Goal: Information Seeking & Learning: Learn about a topic

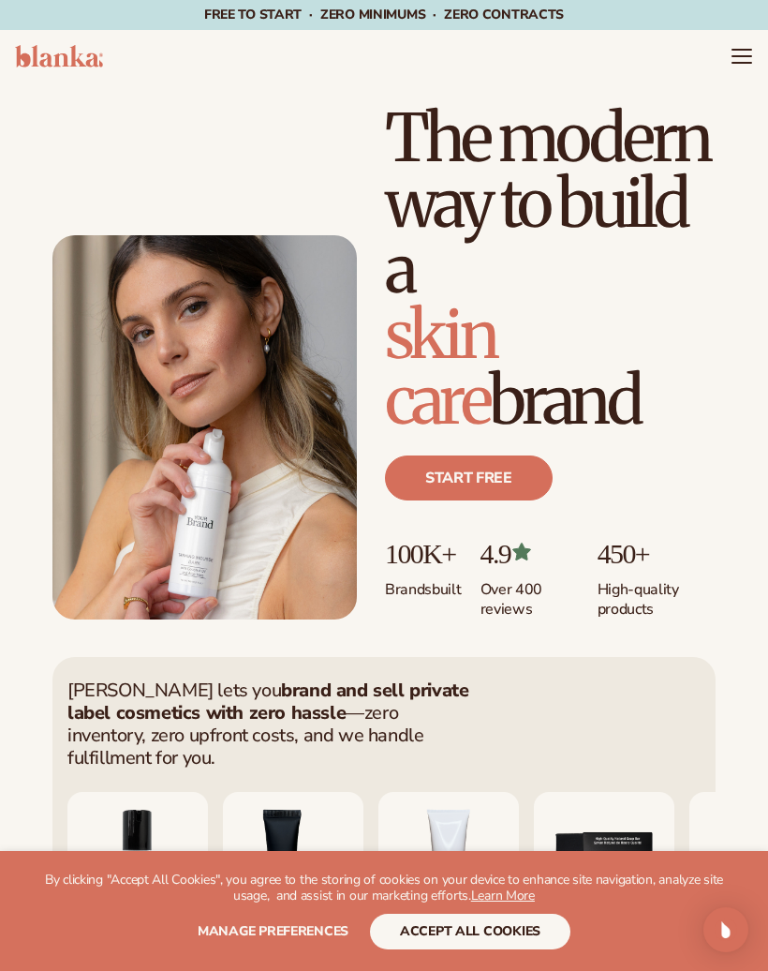
click at [752, 46] on icon "Menu" at bounding box center [742, 56] width 22 height 22
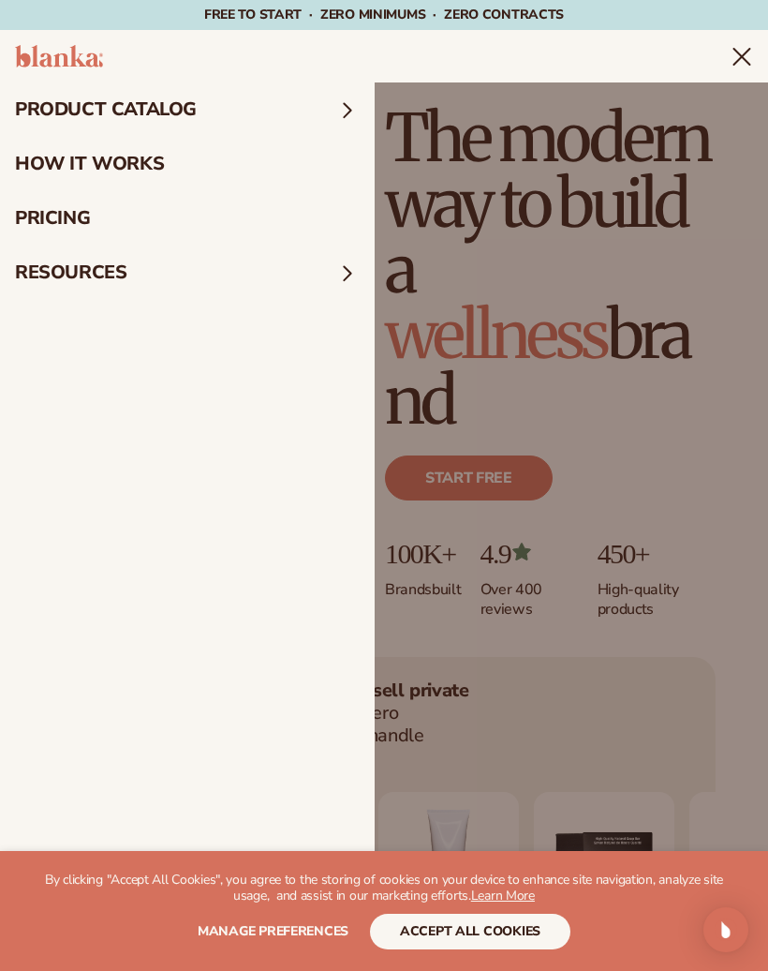
click at [325, 120] on summary "product catalog" at bounding box center [187, 109] width 375 height 54
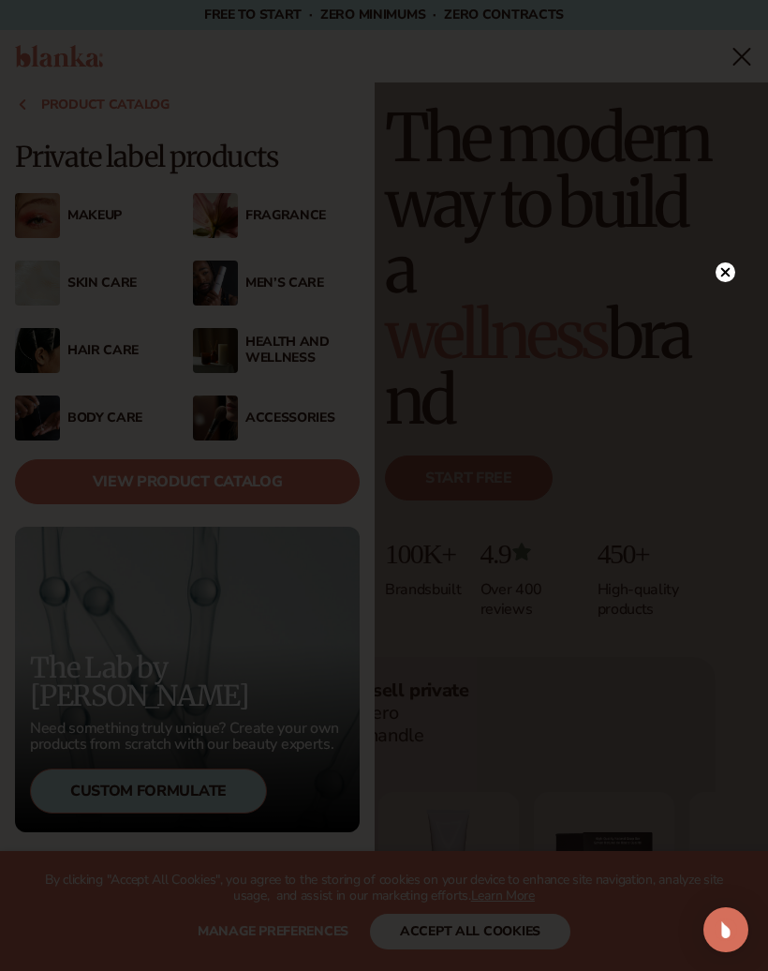
click at [722, 276] on icon at bounding box center [725, 271] width 9 height 9
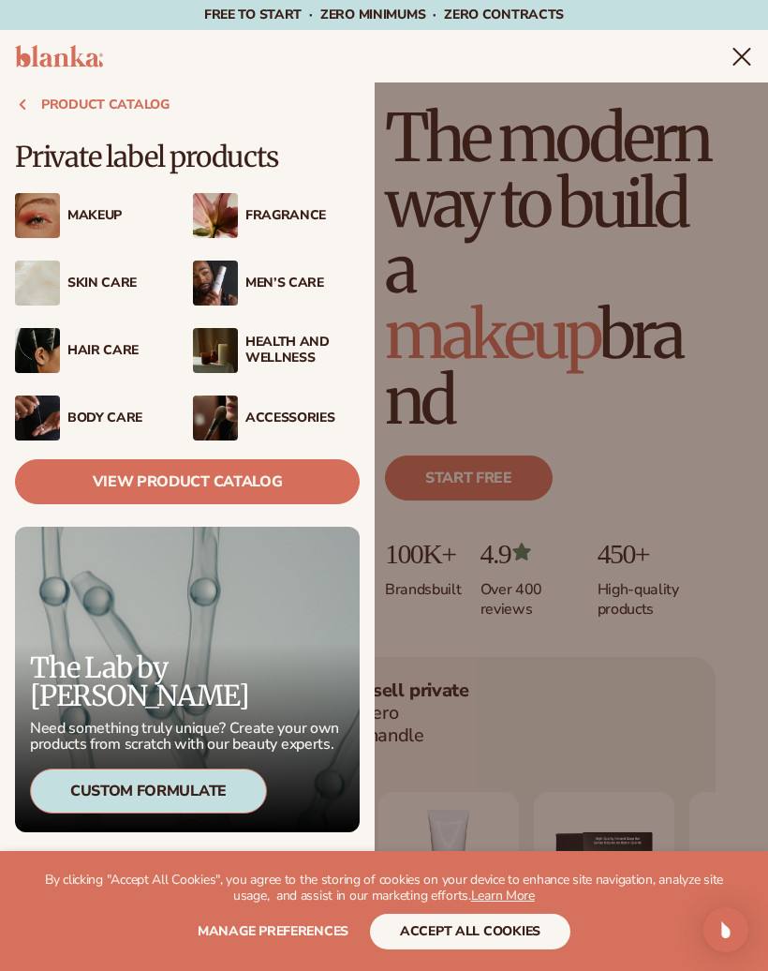
click at [309, 210] on div "Fragrance" at bounding box center [302, 216] width 114 height 16
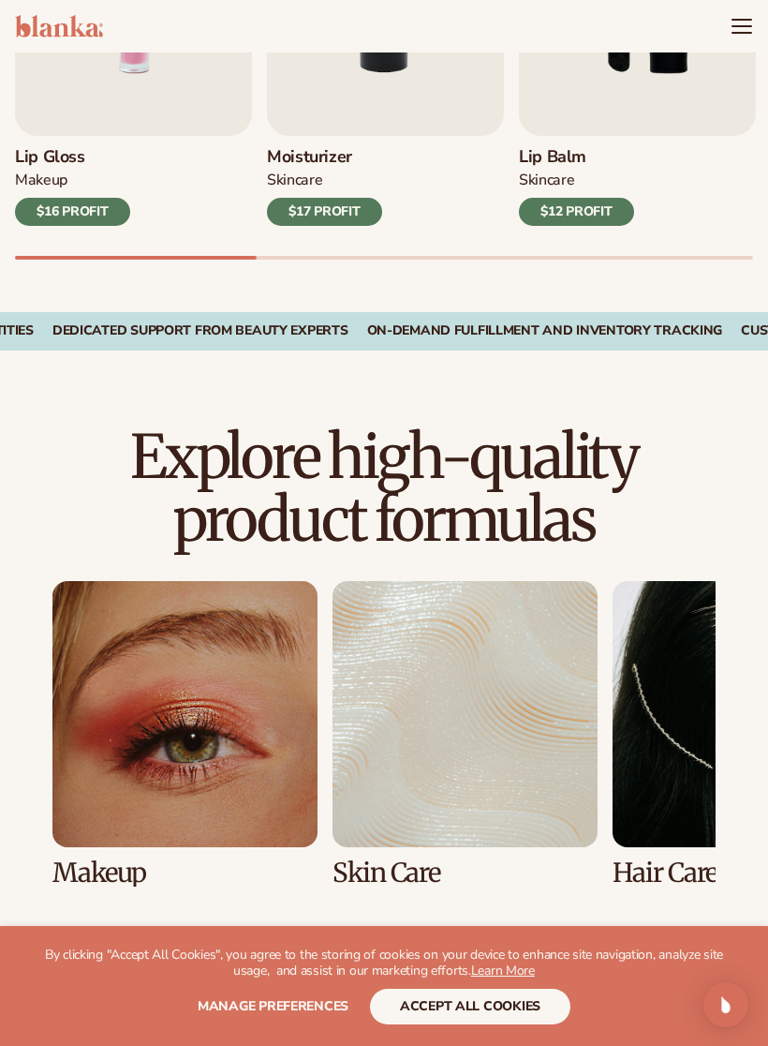
scroll to position [800, 0]
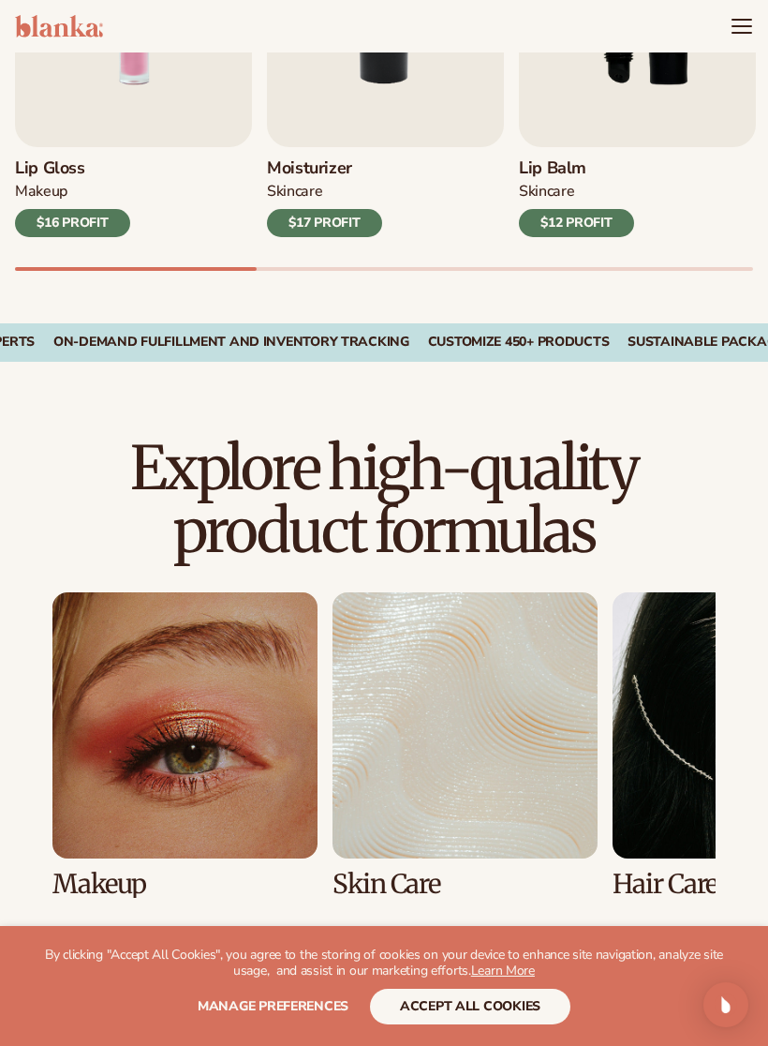
click at [749, 24] on icon "Menu" at bounding box center [742, 26] width 22 height 22
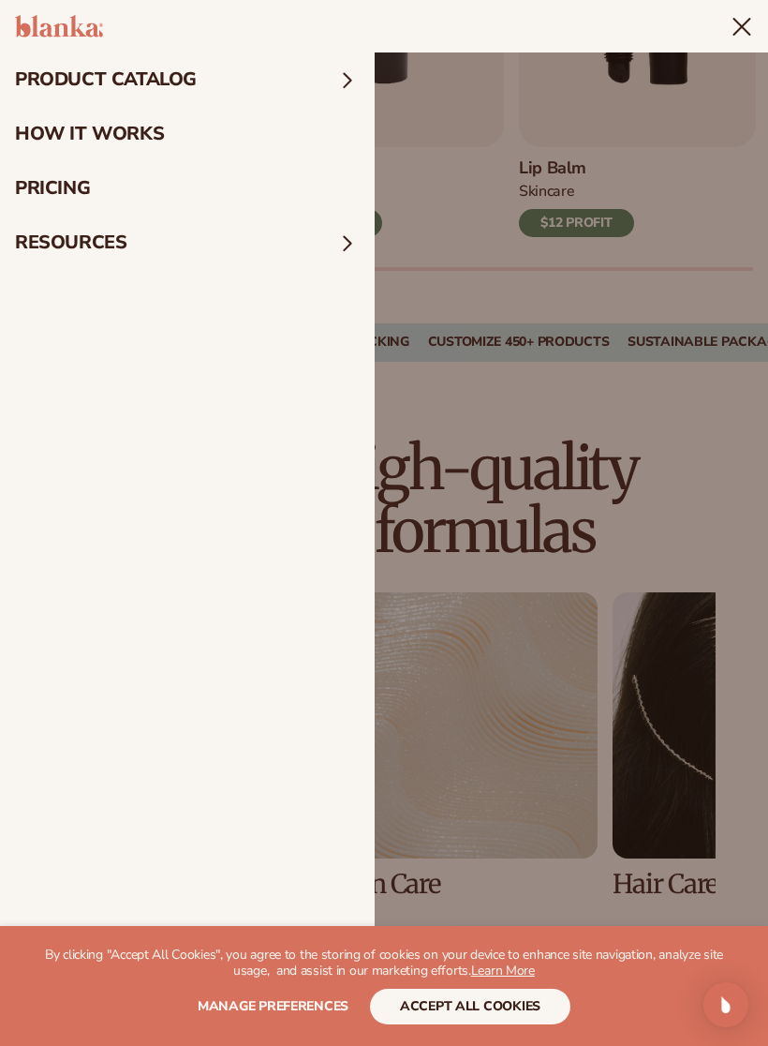
click at [210, 62] on summary "product catalog" at bounding box center [187, 79] width 375 height 54
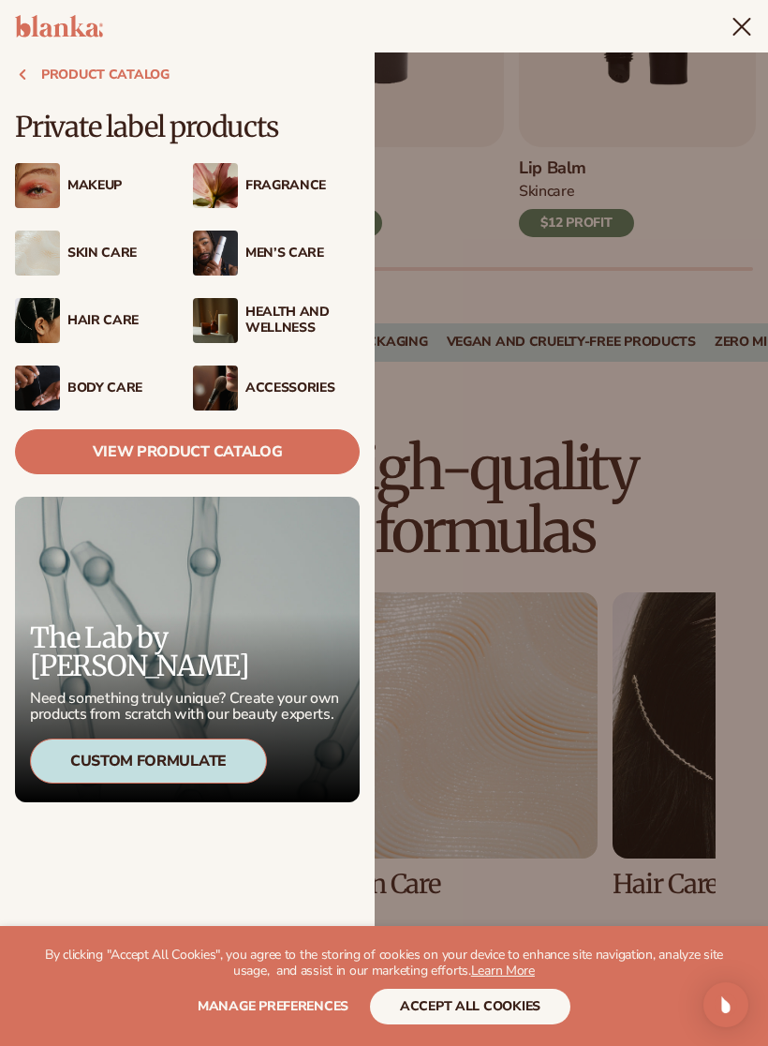
click at [219, 187] on img at bounding box center [215, 185] width 45 height 45
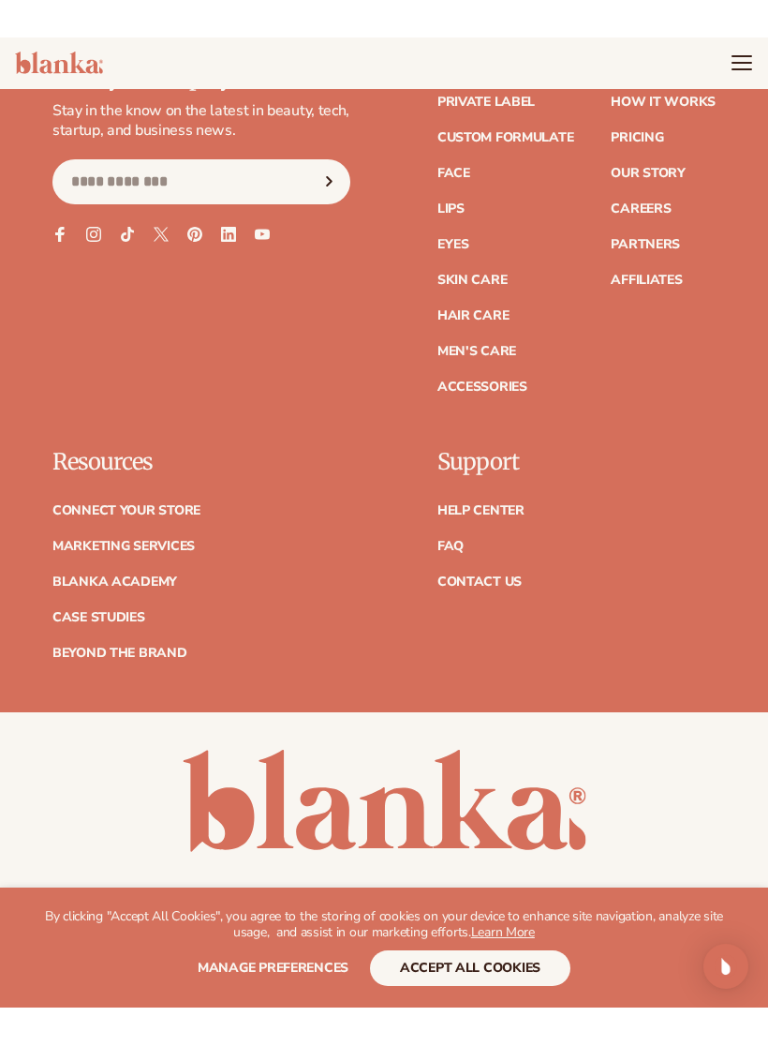
scroll to position [3583, 0]
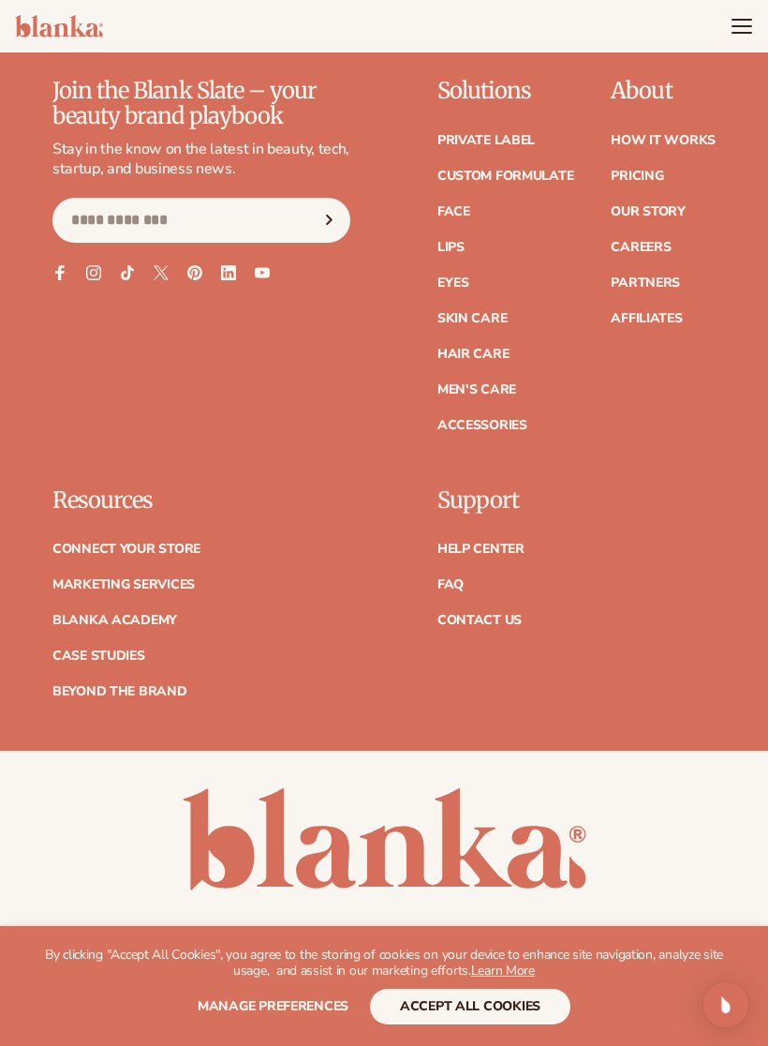
click at [523, 65] on footer "Join the Blank Slate – your beauty brand playbook Stay in the know on the lates…" at bounding box center [384, 502] width 768 height 952
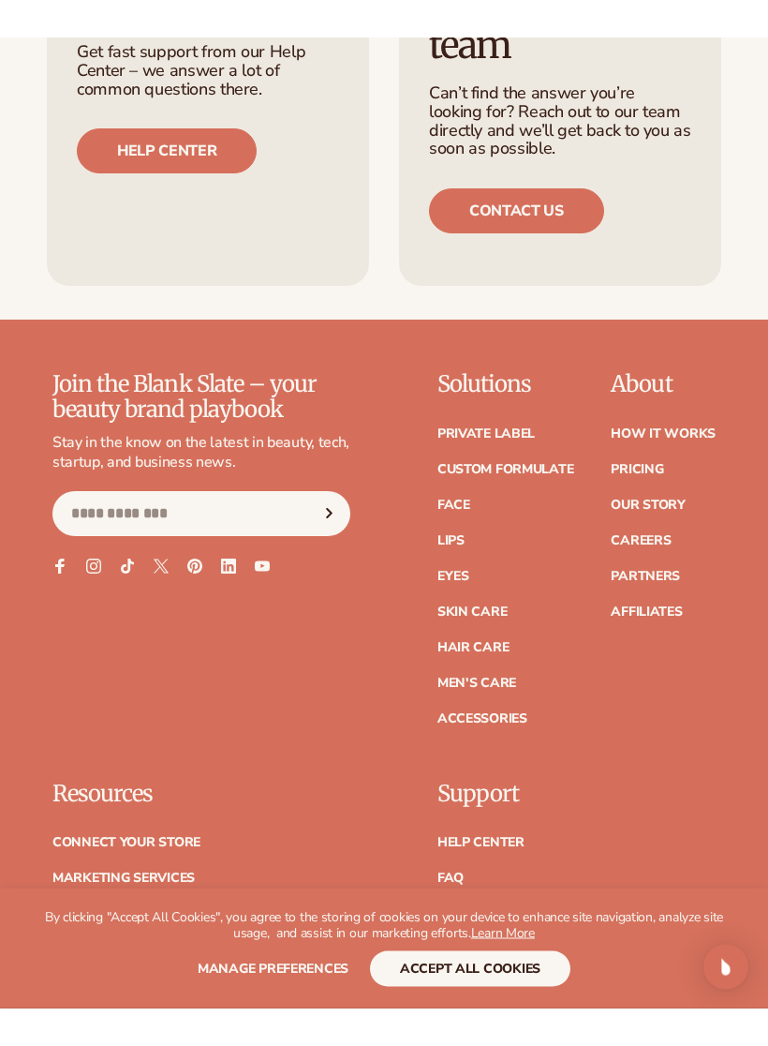
scroll to position [3253, 0]
